Goal: Task Accomplishment & Management: Manage account settings

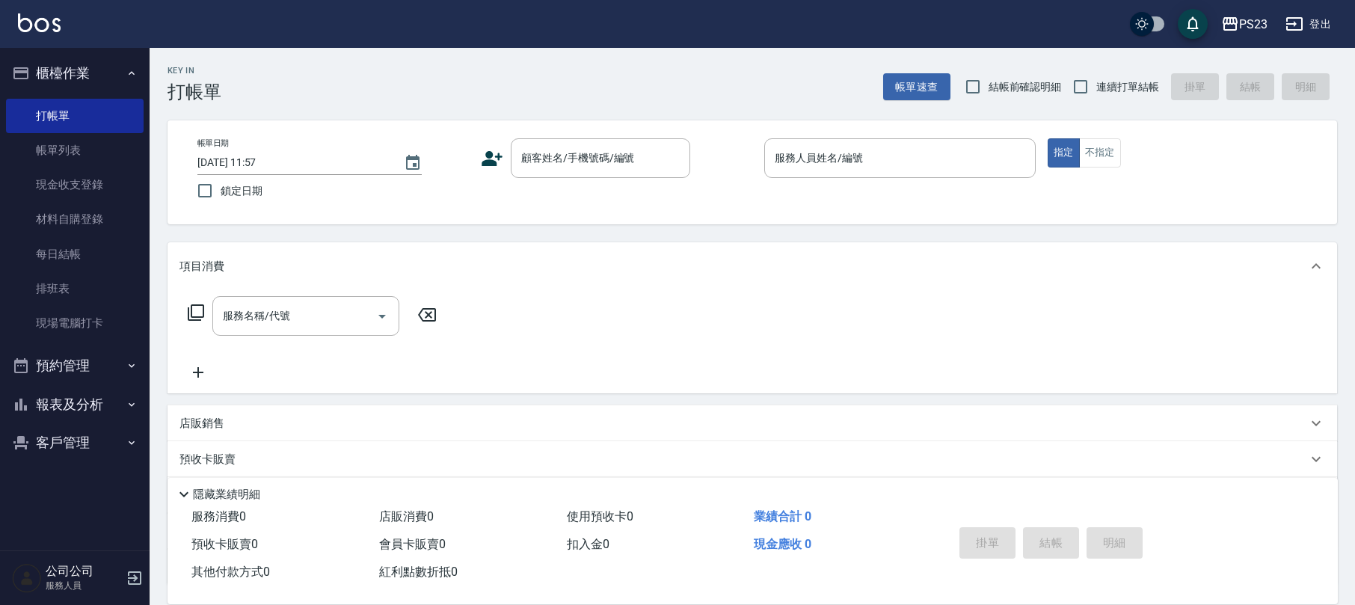
click at [94, 437] on button "客戶管理" at bounding box center [75, 442] width 138 height 39
click at [79, 497] on link "客戶列表" at bounding box center [75, 485] width 138 height 34
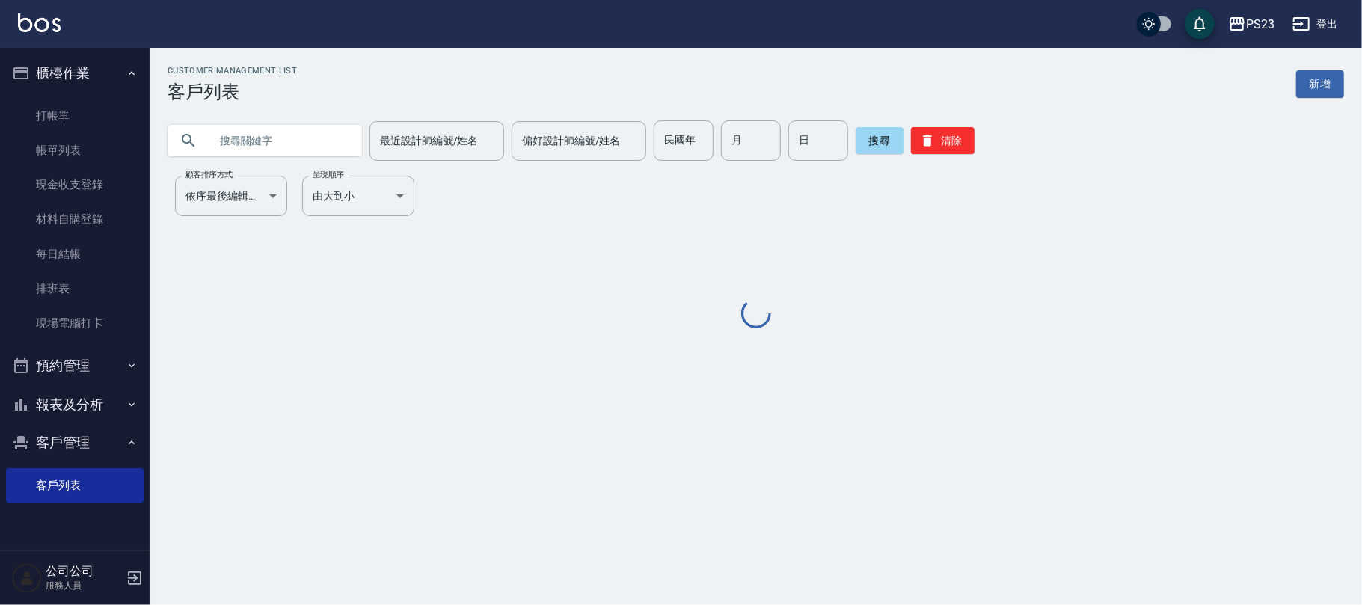
click at [351, 135] on div at bounding box center [265, 140] width 194 height 31
click at [289, 135] on input "text" at bounding box center [279, 140] width 141 height 40
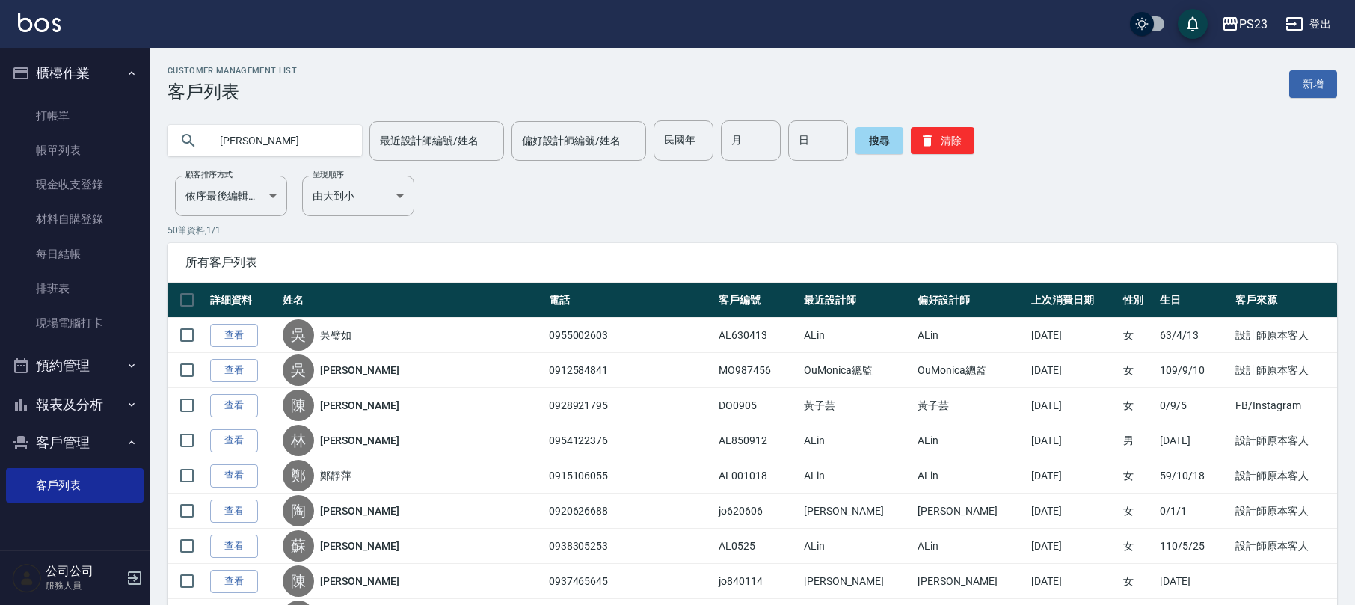
type input "[PERSON_NAME]"
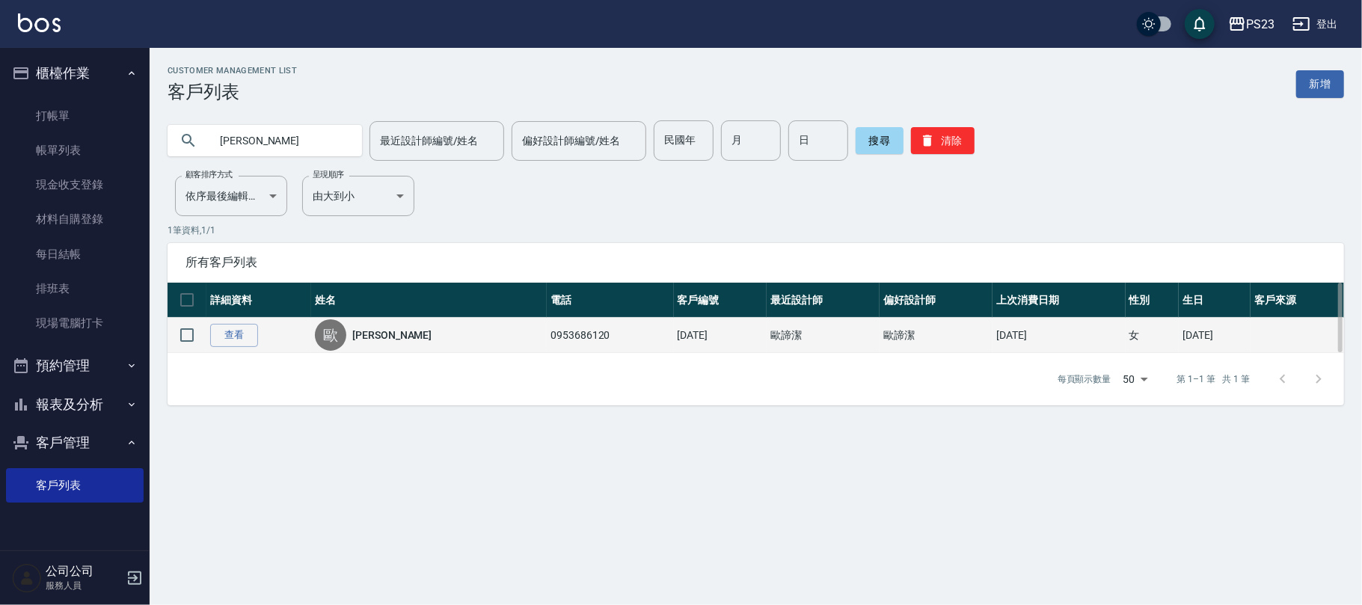
click at [389, 338] on link "[PERSON_NAME]" at bounding box center [391, 335] width 79 height 15
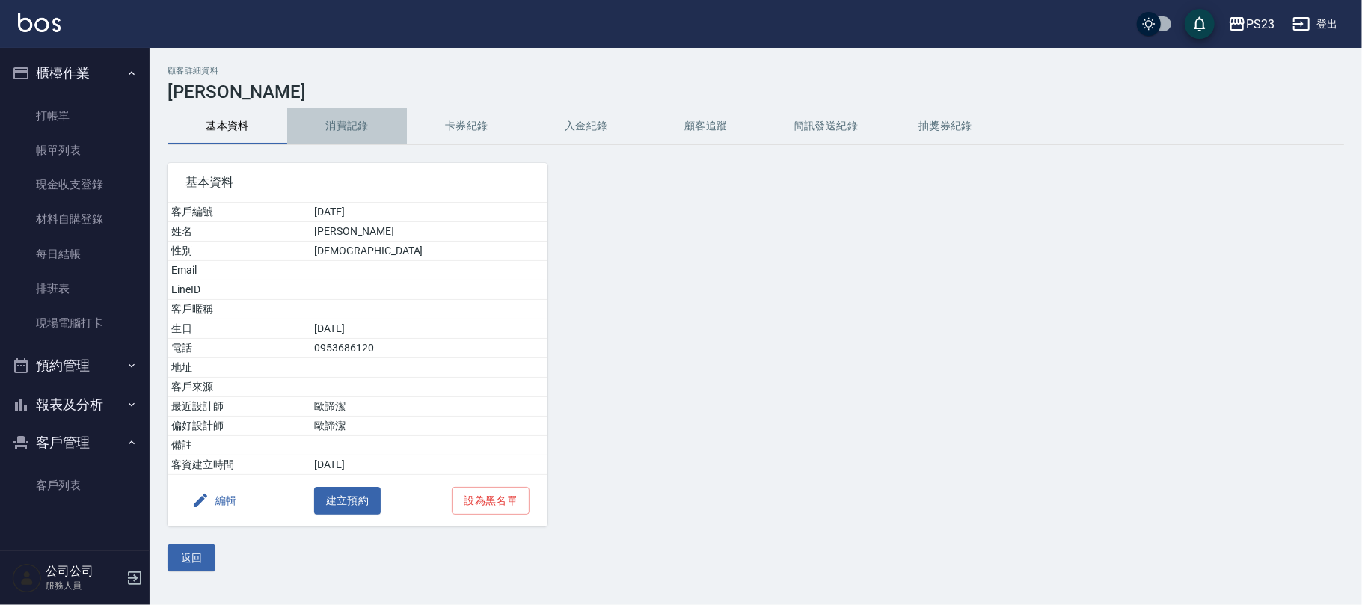
click at [339, 115] on button "消費記錄" at bounding box center [347, 126] width 120 height 36
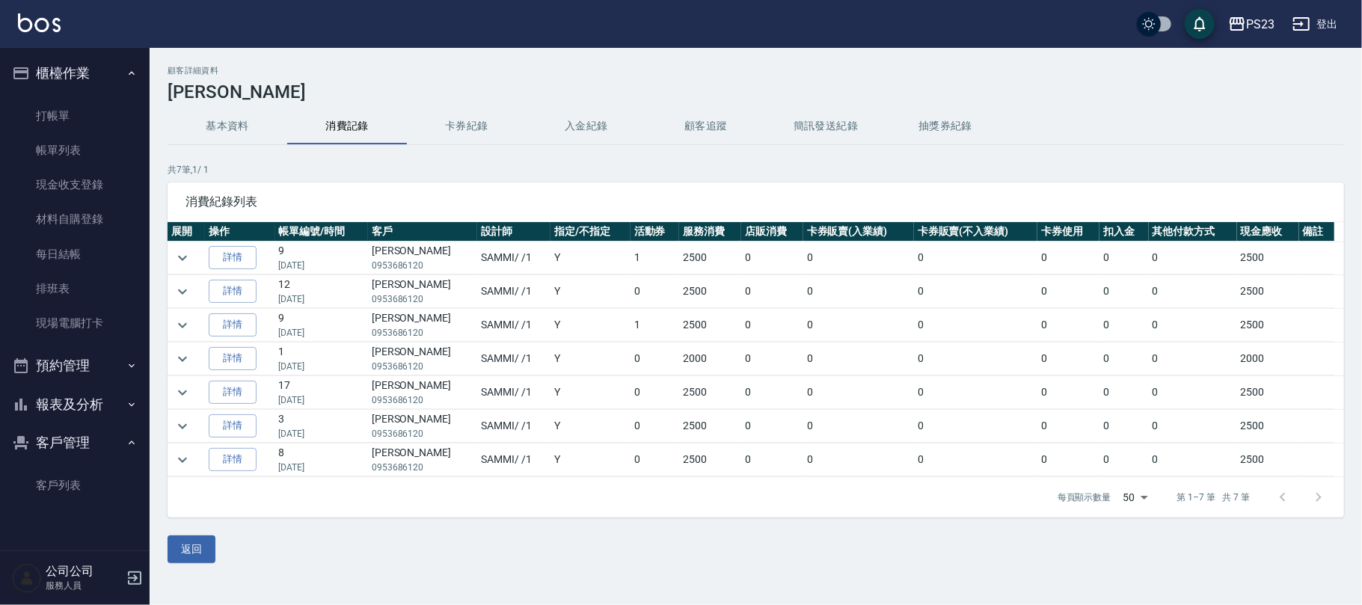
click at [329, 120] on button "消費記錄" at bounding box center [347, 126] width 120 height 36
